Goal: Information Seeking & Learning: Compare options

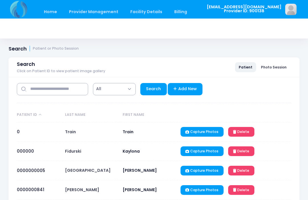
select select "***"
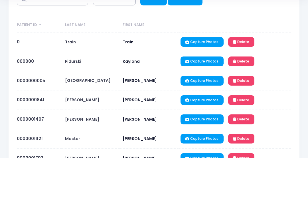
type input "******"
click at [155, 48] on link "Search" at bounding box center [153, 41] width 27 height 12
select select "***"
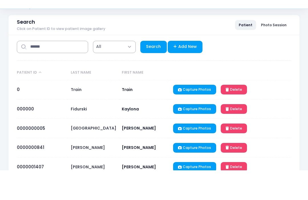
scroll to position [14, 0]
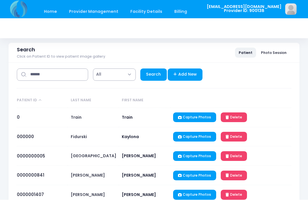
click at [194, 6] on link "Staff" at bounding box center [205, 11] width 22 height 13
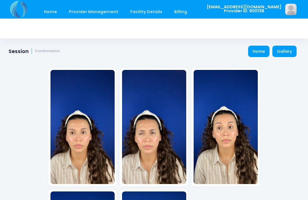
scroll to position [82, 0]
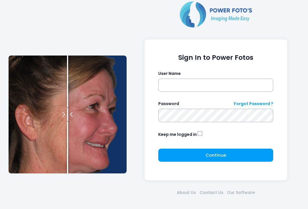
scroll to position [19, 0]
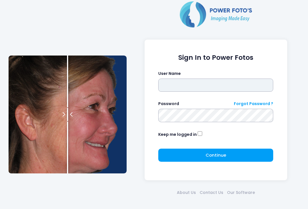
type input "**********"
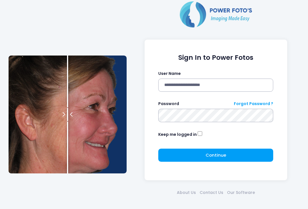
click button "submit" at bounding box center [0, 0] width 0 height 0
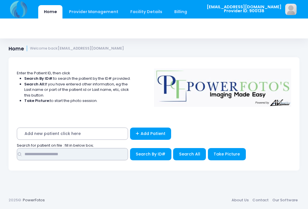
click at [115, 149] on input "text" at bounding box center [72, 154] width 111 height 12
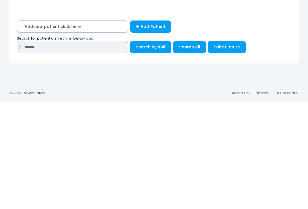
type input "******"
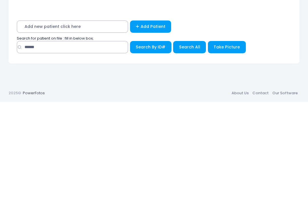
click at [190, 151] on span "Search All" at bounding box center [189, 154] width 21 height 6
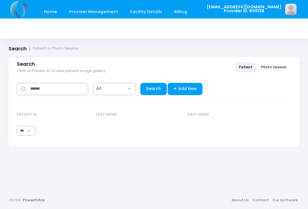
select select "***"
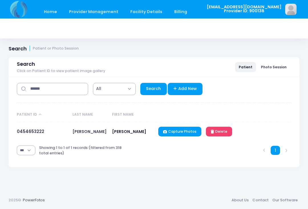
click at [29, 135] on link "0454653222" at bounding box center [30, 132] width 27 height 6
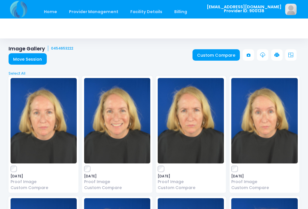
click at [218, 56] on link "Custom Compare" at bounding box center [216, 54] width 48 height 11
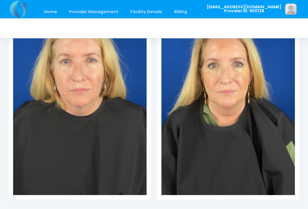
scroll to position [136, 0]
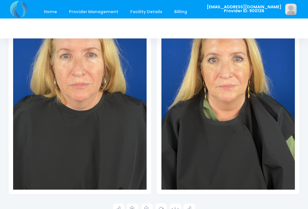
click at [131, 209] on icon at bounding box center [132, 209] width 5 height 5
click at [134, 207] on icon at bounding box center [132, 209] width 5 height 5
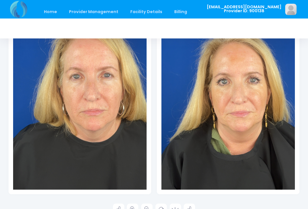
click at [132, 207] on icon at bounding box center [132, 209] width 5 height 5
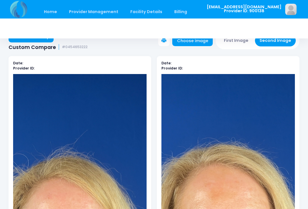
scroll to position [0, 0]
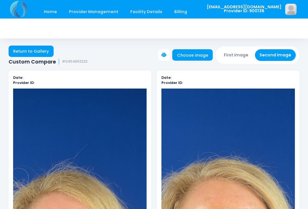
click at [240, 53] on button "First Image" at bounding box center [236, 55] width 34 height 12
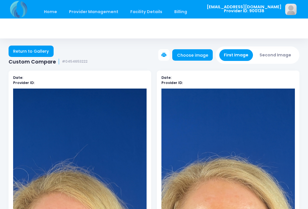
click at [200, 55] on link "Choose image" at bounding box center [192, 54] width 40 height 11
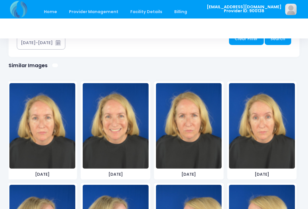
scroll to position [342, 0]
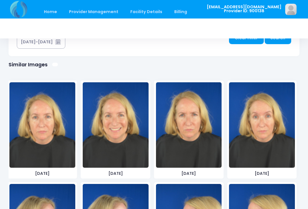
click at [123, 146] on img at bounding box center [116, 125] width 66 height 86
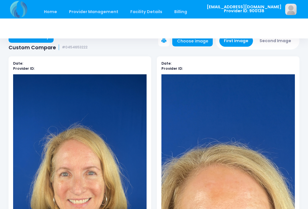
scroll to position [0, 0]
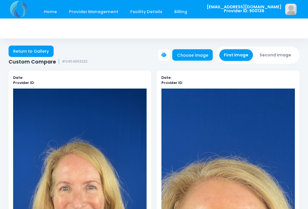
click at [276, 53] on button "Second Image" at bounding box center [275, 55] width 41 height 12
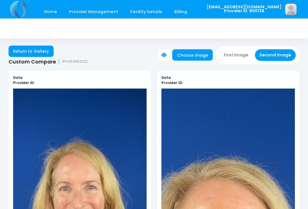
click at [200, 53] on link "Choose image" at bounding box center [192, 54] width 40 height 11
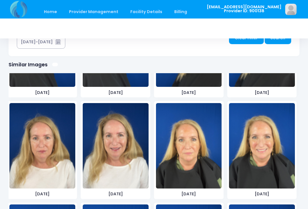
scroll to position [183, 0]
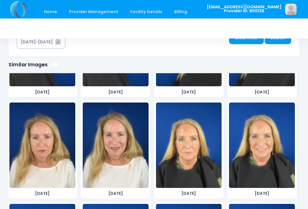
click at [265, 163] on img at bounding box center [262, 146] width 66 height 86
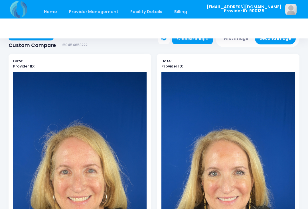
scroll to position [0, 0]
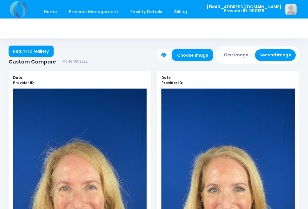
click at [234, 52] on button "First Image" at bounding box center [236, 55] width 34 height 12
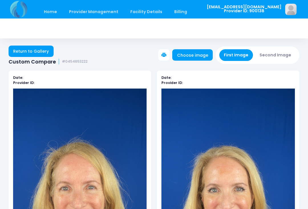
click at [197, 53] on link "Choose image" at bounding box center [192, 54] width 40 height 11
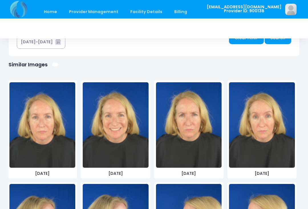
click at [192, 133] on img at bounding box center [189, 125] width 66 height 86
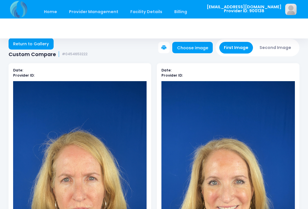
scroll to position [7, 0]
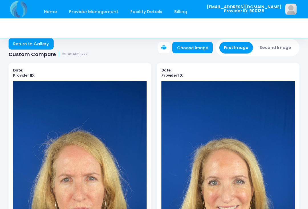
click at [276, 48] on button "Second Image" at bounding box center [275, 48] width 41 height 12
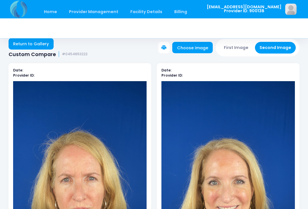
click at [199, 47] on link "Choose image" at bounding box center [192, 47] width 40 height 11
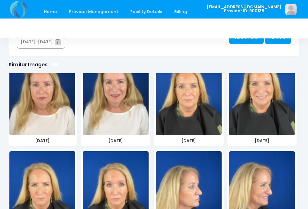
scroll to position [244, 0]
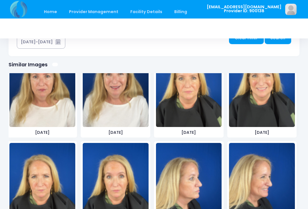
click at [54, 182] on img at bounding box center [42, 186] width 66 height 86
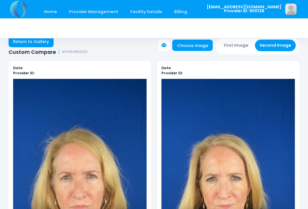
scroll to position [3, 0]
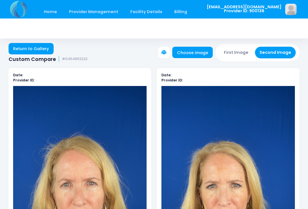
click at [242, 51] on button "First Image" at bounding box center [236, 53] width 34 height 12
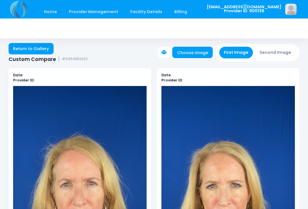
click at [198, 52] on link "Choose image" at bounding box center [192, 52] width 40 height 11
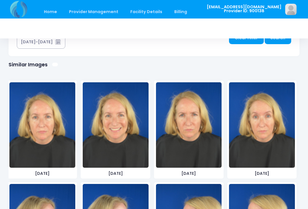
scroll to position [0, 0]
click at [259, 141] on img at bounding box center [262, 125] width 66 height 86
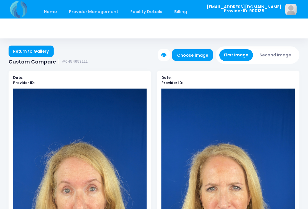
click at [271, 54] on button "Second Image" at bounding box center [275, 55] width 41 height 12
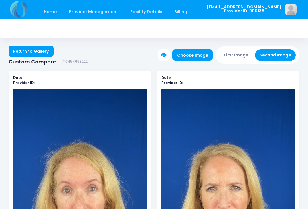
click at [205, 55] on link "Choose image" at bounding box center [192, 54] width 40 height 11
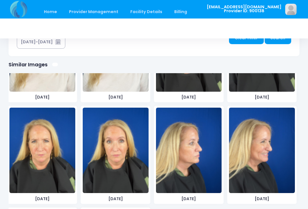
scroll to position [280, 0]
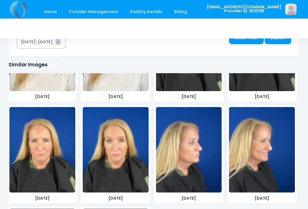
click at [118, 164] on img at bounding box center [116, 150] width 66 height 86
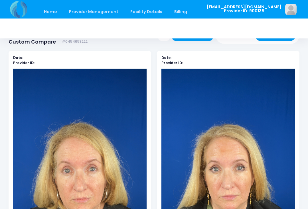
scroll to position [0, 0]
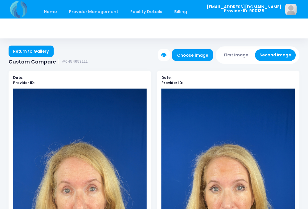
click at [237, 54] on button "First Image" at bounding box center [236, 55] width 34 height 12
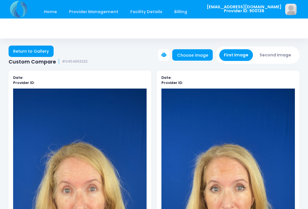
click at [195, 52] on link "Choose image" at bounding box center [192, 54] width 40 height 11
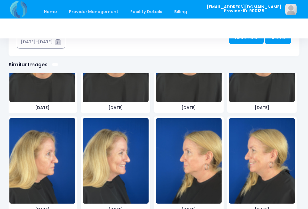
scroll to position [65, 0]
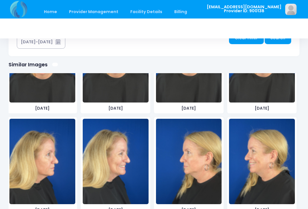
click at [117, 169] on img at bounding box center [116, 162] width 66 height 86
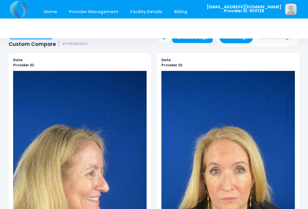
scroll to position [0, 0]
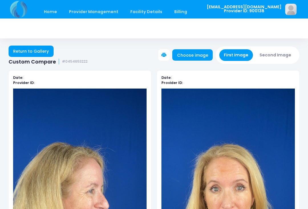
click at [201, 56] on link "Choose image" at bounding box center [192, 54] width 40 height 11
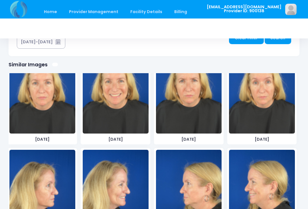
scroll to position [28, 0]
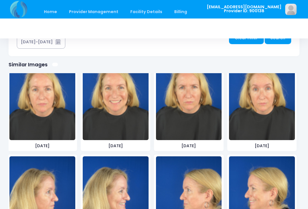
click at [43, 186] on img at bounding box center [42, 200] width 66 height 86
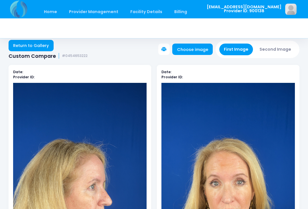
scroll to position [5, 0]
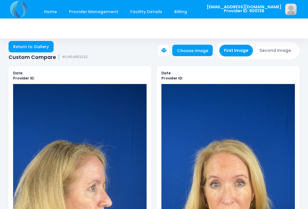
click at [275, 54] on button "Second Image" at bounding box center [275, 51] width 41 height 12
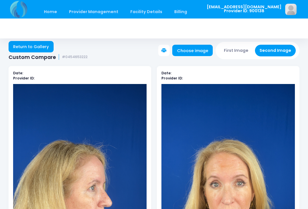
click at [198, 53] on link "Choose image" at bounding box center [192, 50] width 40 height 11
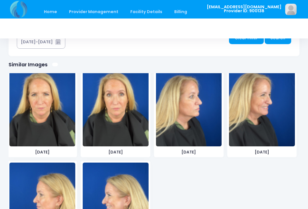
scroll to position [328, 0]
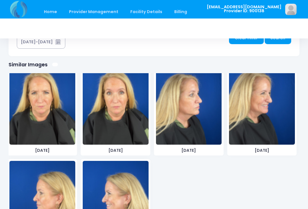
click at [189, 122] on img at bounding box center [189, 102] width 66 height 86
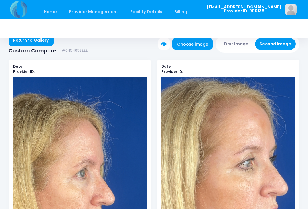
scroll to position [0, 0]
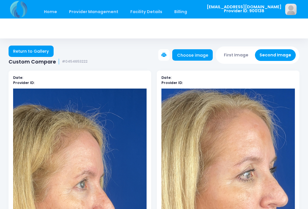
click at [237, 53] on button "First Image" at bounding box center [236, 55] width 34 height 12
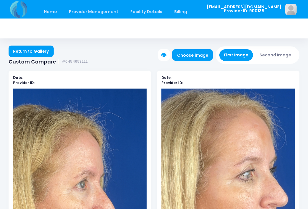
click at [199, 57] on link "Choose image" at bounding box center [192, 54] width 40 height 11
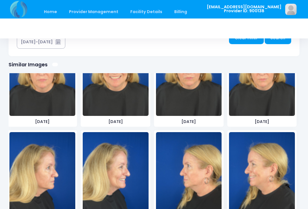
scroll to position [61, 0]
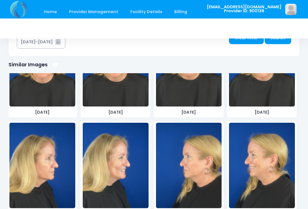
click at [128, 171] on img at bounding box center [116, 166] width 66 height 86
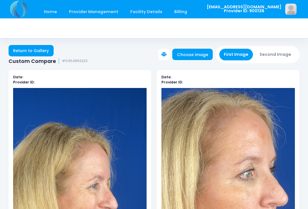
scroll to position [0, 0]
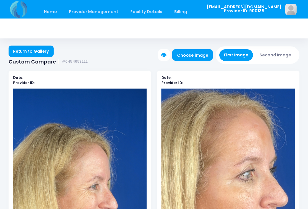
click at [282, 54] on button "Second Image" at bounding box center [275, 55] width 41 height 12
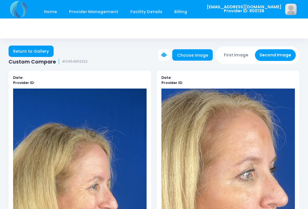
click at [195, 55] on link "Choose image" at bounding box center [192, 54] width 40 height 11
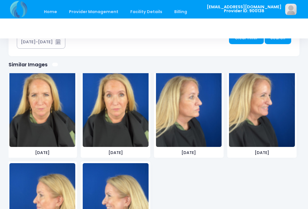
scroll to position [326, 0]
click at [273, 114] on img at bounding box center [262, 105] width 66 height 86
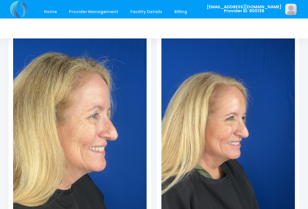
scroll to position [71, 0]
